Goal: Check status

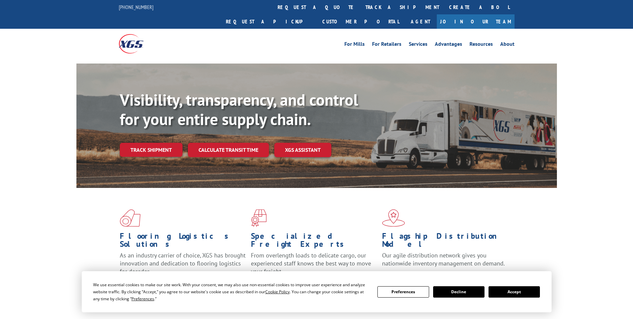
click at [361, 9] on link "track a shipment" at bounding box center [403, 7] width 84 height 14
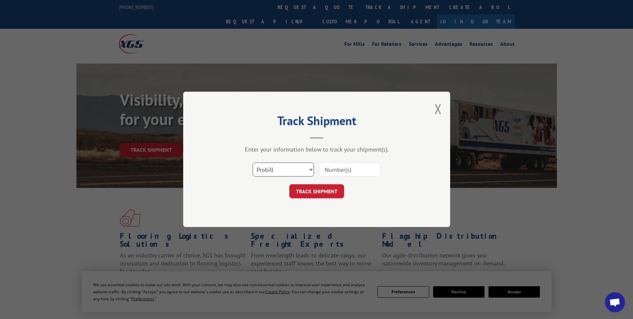
click at [289, 164] on select "Select category... Probill BOL PO" at bounding box center [283, 170] width 61 height 14
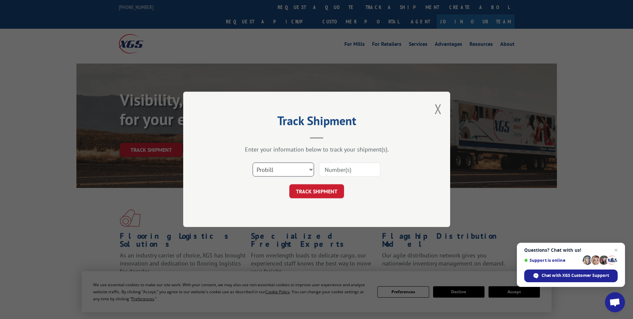
select select "po"
click at [253, 163] on select "Select category... Probill BOL PO" at bounding box center [283, 170] width 61 height 14
paste input "97510140"
type input "97510140"
click at [316, 192] on button "TRACK SHIPMENT" at bounding box center [317, 191] width 55 height 14
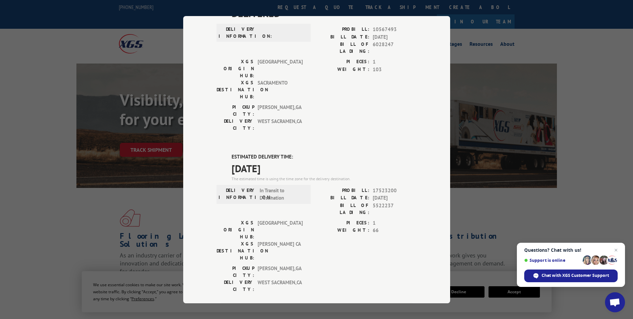
scroll to position [67, 0]
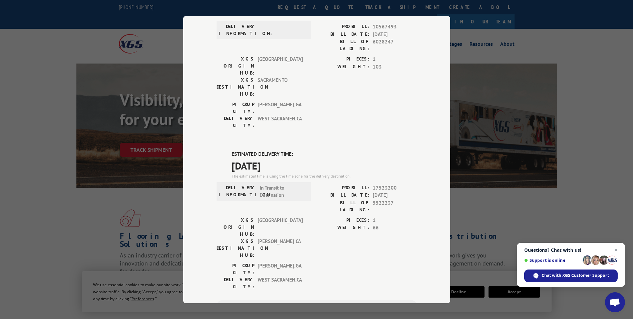
click at [226, 150] on div "ESTIMATED DELIVERY TIME: [DATE] The estimated time is using the time zone for t…" at bounding box center [317, 270] width 200 height 240
drag, startPoint x: 254, startPoint y: 125, endPoint x: 287, endPoint y: 131, distance: 33.1
click at [287, 150] on div "ESTIMATED DELIVERY TIME: [DATE] The estimated time is using the time zone for t…" at bounding box center [317, 270] width 200 height 240
copy div "ESTIMATED DELIVERY TIME: [DATE]"
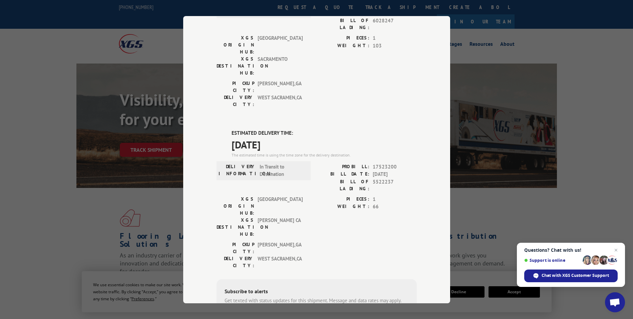
scroll to position [0, 0]
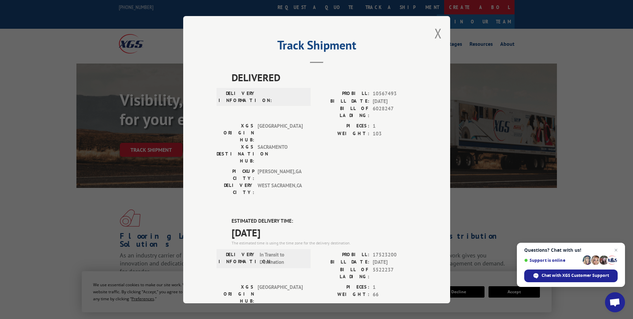
drag, startPoint x: 438, startPoint y: 33, endPoint x: 326, endPoint y: 11, distance: 114.3
click at [438, 33] on button "Close modal" at bounding box center [438, 33] width 7 height 18
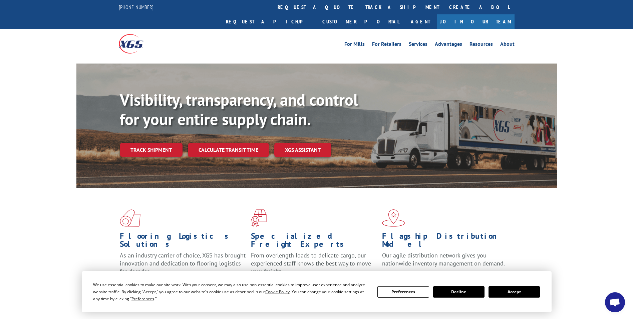
click at [361, 5] on link "track a shipment" at bounding box center [403, 7] width 84 height 14
click at [0, 0] on div "Track Shipment Enter your information below to track your shipment(s). Select c…" at bounding box center [0, 0] width 0 height 0
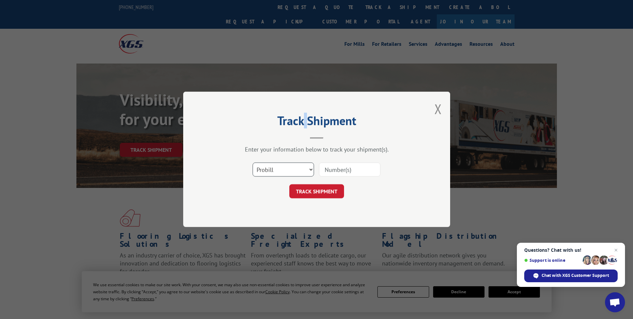
click at [287, 170] on select "Select category... Probill BOL PO" at bounding box center [283, 170] width 61 height 14
select select "po"
click at [253, 163] on select "Select category... Probill BOL PO" at bounding box center [283, 170] width 61 height 14
paste input "20506799"
click at [338, 170] on input "20506799" at bounding box center [349, 170] width 61 height 14
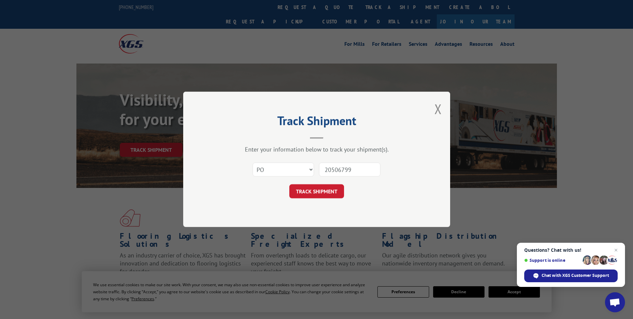
type input "20506799"
click at [333, 193] on button "TRACK SHIPMENT" at bounding box center [317, 191] width 55 height 14
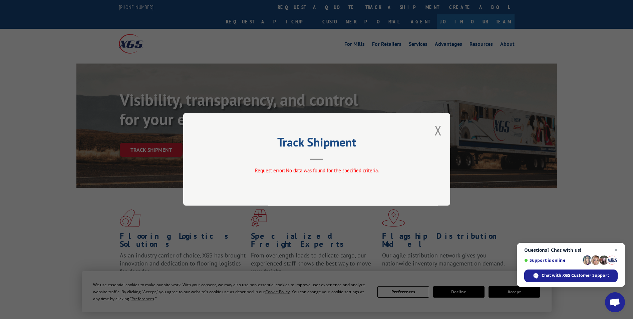
click at [434, 134] on div "Track Shipment Request error: No data was found for the specified criteria." at bounding box center [316, 159] width 267 height 92
click at [438, 133] on button "Close modal" at bounding box center [438, 130] width 7 height 18
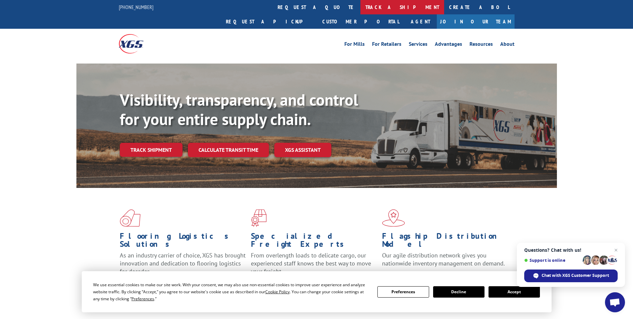
click at [361, 9] on link "track a shipment" at bounding box center [403, 7] width 84 height 14
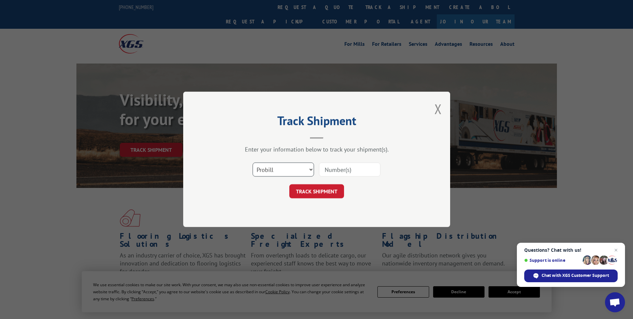
click at [282, 165] on select "Select category... Probill BOL PO" at bounding box center [283, 170] width 61 height 14
select select "po"
click at [253, 163] on select "Select category... Probill BOL PO" at bounding box center [283, 170] width 61 height 14
paste input "65530529"
type input "65530529"
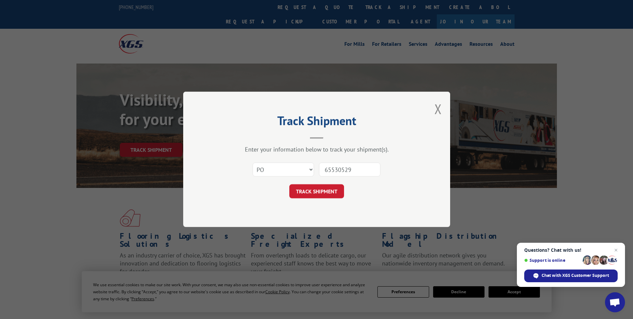
click at [320, 195] on button "TRACK SHIPMENT" at bounding box center [317, 191] width 55 height 14
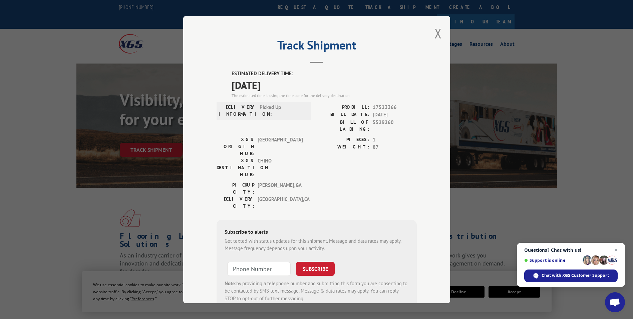
click at [228, 70] on div "ESTIMATED DELIVERY TIME: 10/08/2025 The estimated time is using the time zone f…" at bounding box center [317, 190] width 200 height 240
drag, startPoint x: 264, startPoint y: 83, endPoint x: 287, endPoint y: 90, distance: 23.4
click at [287, 90] on div "ESTIMATED DELIVERY TIME: 10/08/2025 The estimated time is using the time zone f…" at bounding box center [324, 84] width 185 height 29
drag, startPoint x: 287, startPoint y: 90, endPoint x: 294, endPoint y: 86, distance: 8.2
click at [294, 86] on span "10/08/2025" at bounding box center [324, 84] width 185 height 15
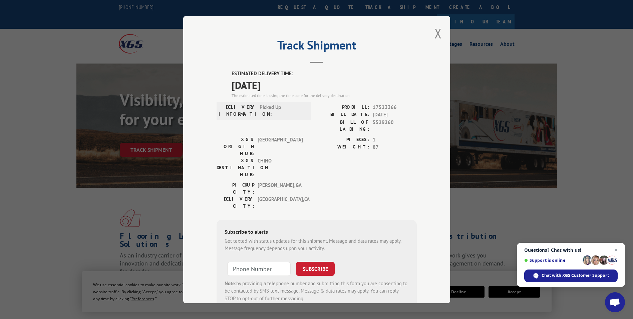
click at [232, 71] on label "ESTIMATED DELIVERY TIME:" at bounding box center [324, 74] width 185 height 8
drag, startPoint x: 229, startPoint y: 71, endPoint x: 278, endPoint y: 83, distance: 50.3
click at [278, 83] on div "ESTIMATED DELIVERY TIME: 10/08/2025 The estimated time is using the time zone f…" at bounding box center [324, 84] width 185 height 29
drag, startPoint x: 278, startPoint y: 83, endPoint x: 270, endPoint y: 83, distance: 7.7
copy div "ESTIMATED DELIVERY TIME: 10/08/2025"
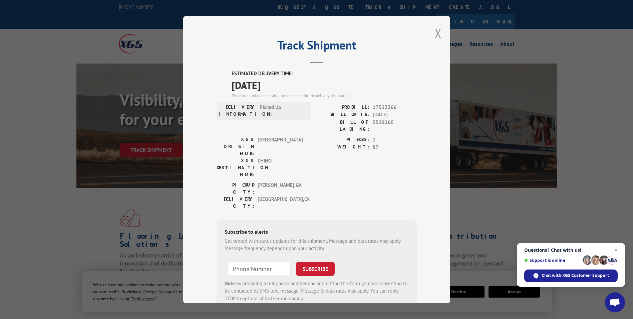
click at [437, 32] on button "Close modal" at bounding box center [438, 33] width 7 height 18
